Goal: Find specific page/section: Find specific page/section

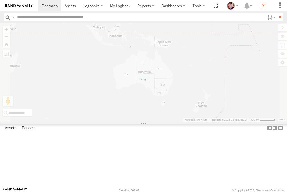
click at [0, 0] on label "Close" at bounding box center [0, 0] width 0 height 0
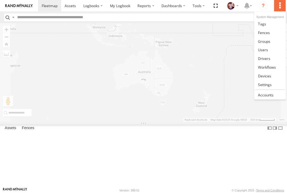
click at [281, 6] on label at bounding box center [280, 5] width 12 height 11
click at [266, 49] on span at bounding box center [263, 49] width 10 height 5
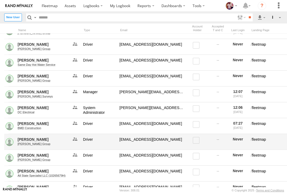
scroll to position [708, 0]
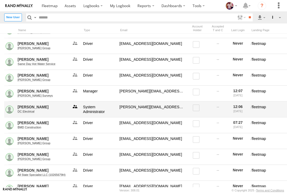
click at [77, 104] on link at bounding box center [75, 109] width 11 height 11
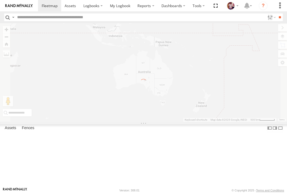
click at [0, 0] on label "Close" at bounding box center [0, 0] width 0 height 0
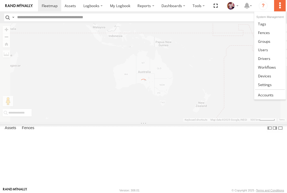
click at [283, 3] on label at bounding box center [280, 5] width 12 height 11
click at [266, 48] on span at bounding box center [263, 49] width 10 height 5
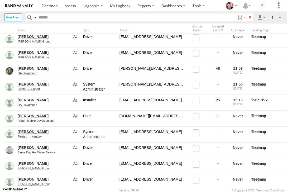
scroll to position [6808, 0]
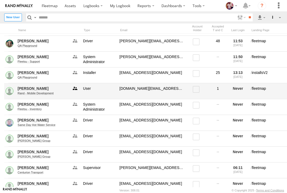
click at [75, 88] on link at bounding box center [75, 90] width 11 height 11
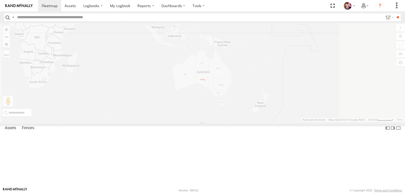
click at [0, 0] on label "Close" at bounding box center [0, 0] width 0 height 0
click at [396, 2] on label at bounding box center [397, 5] width 12 height 11
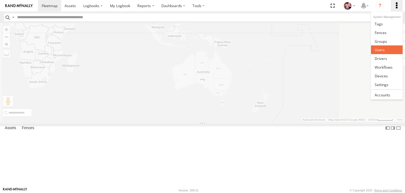
click at [380, 49] on span at bounding box center [380, 49] width 10 height 5
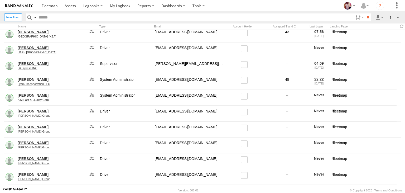
scroll to position [8016, 0]
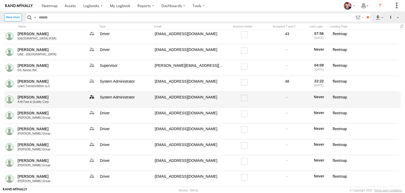
click at [92, 94] on link at bounding box center [92, 99] width 11 height 11
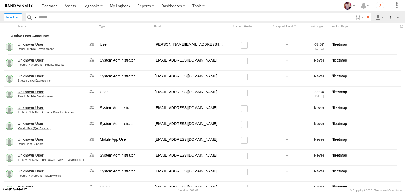
scroll to position [679, 0]
click at [0, 0] on span "[GEOGRAPHIC_DATA] (KSA)" at bounding box center [0, 0] width 0 height 0
click at [365, 17] on input "**" at bounding box center [368, 17] width 6 height 8
